Goal: Find specific page/section: Find specific page/section

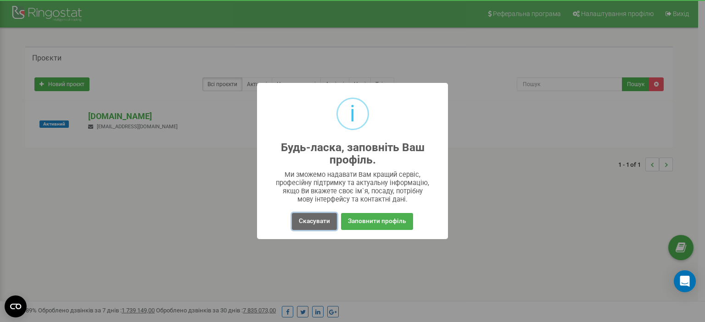
click at [312, 223] on button "Скасувати" at bounding box center [314, 221] width 45 height 17
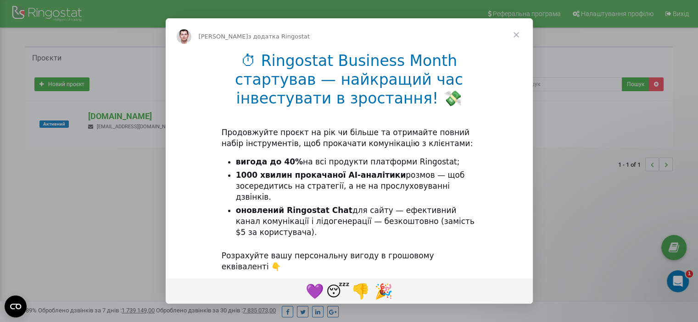
click at [516, 32] on span "Закрити" at bounding box center [516, 34] width 33 height 33
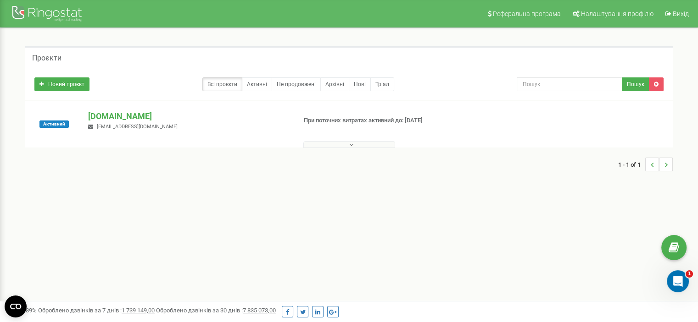
click at [377, 144] on button at bounding box center [349, 144] width 92 height 7
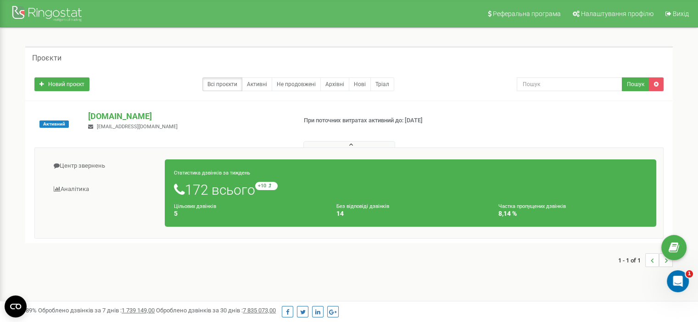
click at [373, 144] on button at bounding box center [349, 144] width 92 height 7
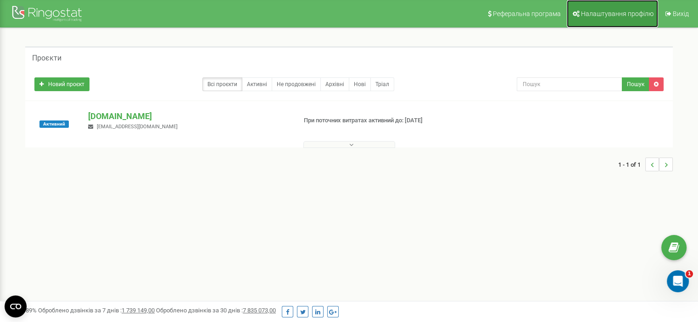
click at [628, 8] on link "Налаштування профілю" at bounding box center [612, 14] width 91 height 28
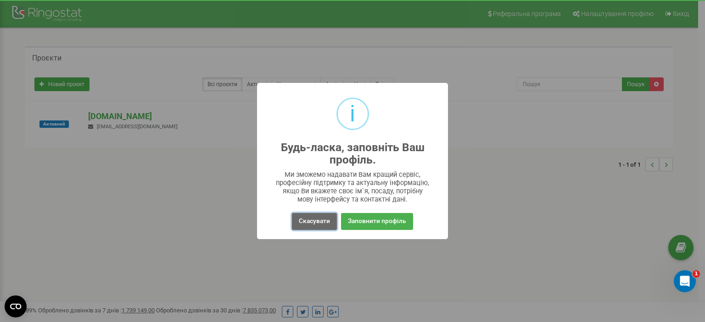
click at [319, 223] on button "Скасувати" at bounding box center [314, 221] width 45 height 17
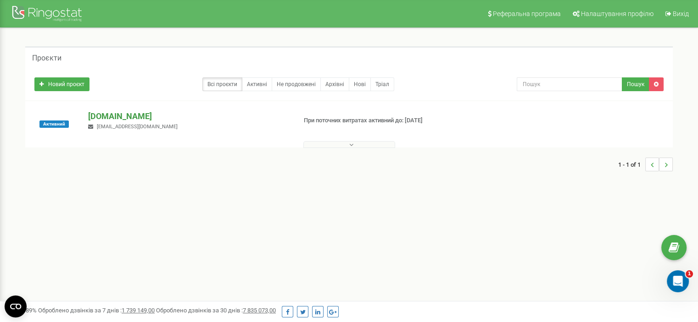
click at [116, 116] on p "[DOMAIN_NAME]" at bounding box center [188, 117] width 200 height 12
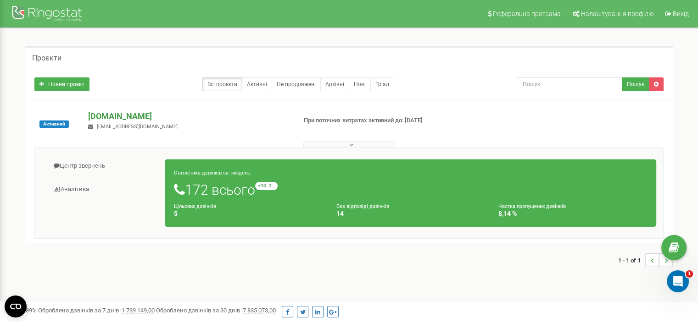
click at [114, 116] on p "[DOMAIN_NAME]" at bounding box center [188, 117] width 200 height 12
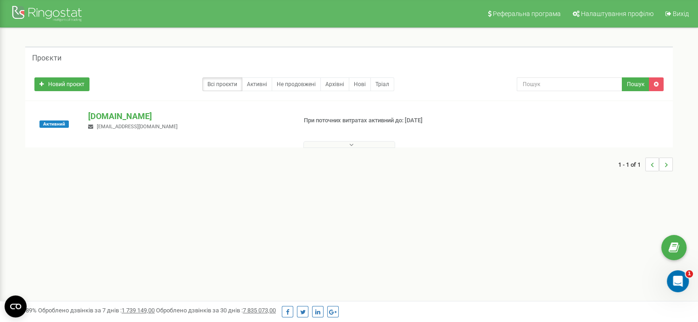
click at [258, 262] on div "Реферальна програма Налаштування профілю Вихід Проєкти Новий проєкт Всі проєкти…" at bounding box center [349, 275] width 698 height 550
